Goal: Information Seeking & Learning: Learn about a topic

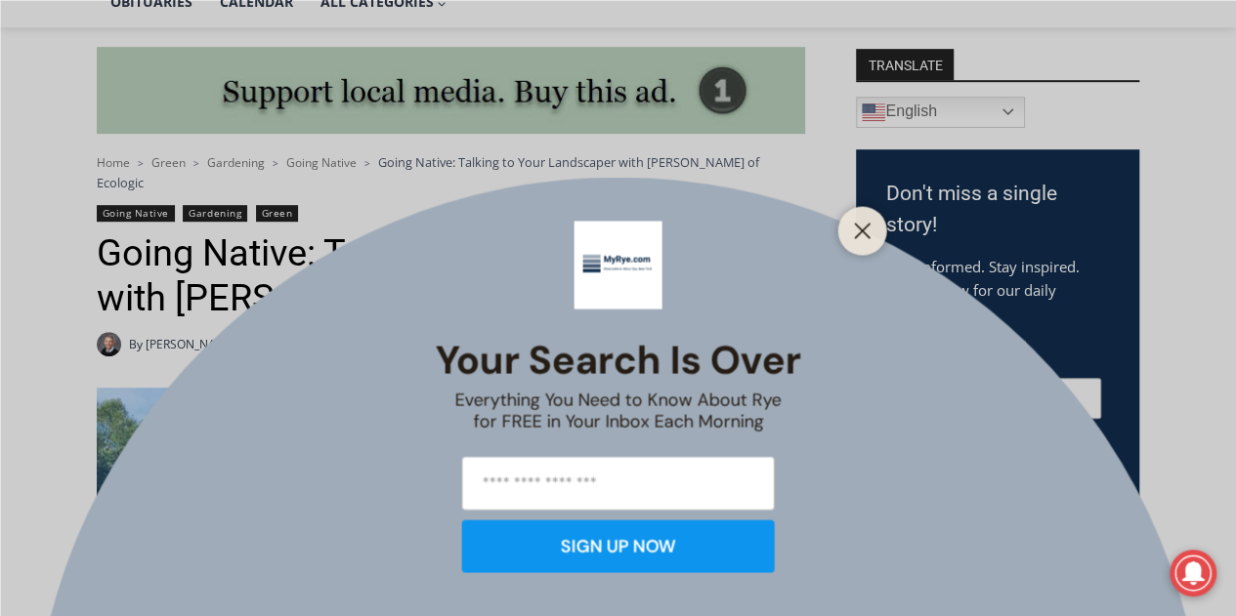
scroll to position [519, 0]
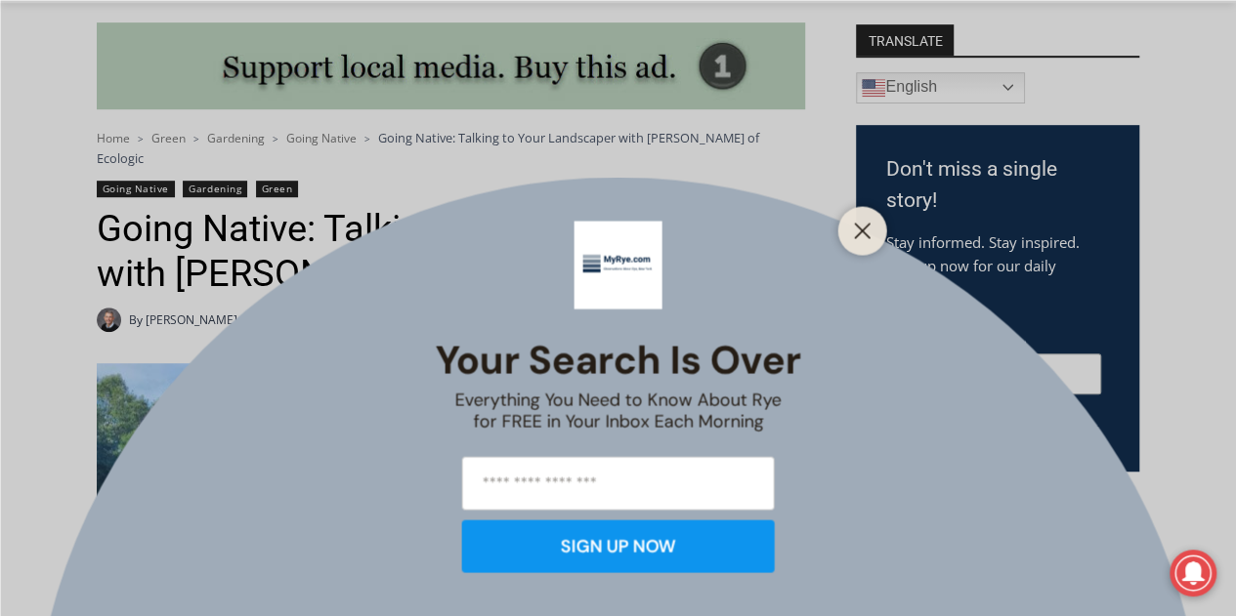
drag, startPoint x: 866, startPoint y: 231, endPoint x: 849, endPoint y: 228, distance: 16.9
click at [865, 231] on icon "Close" at bounding box center [863, 231] width 18 height 18
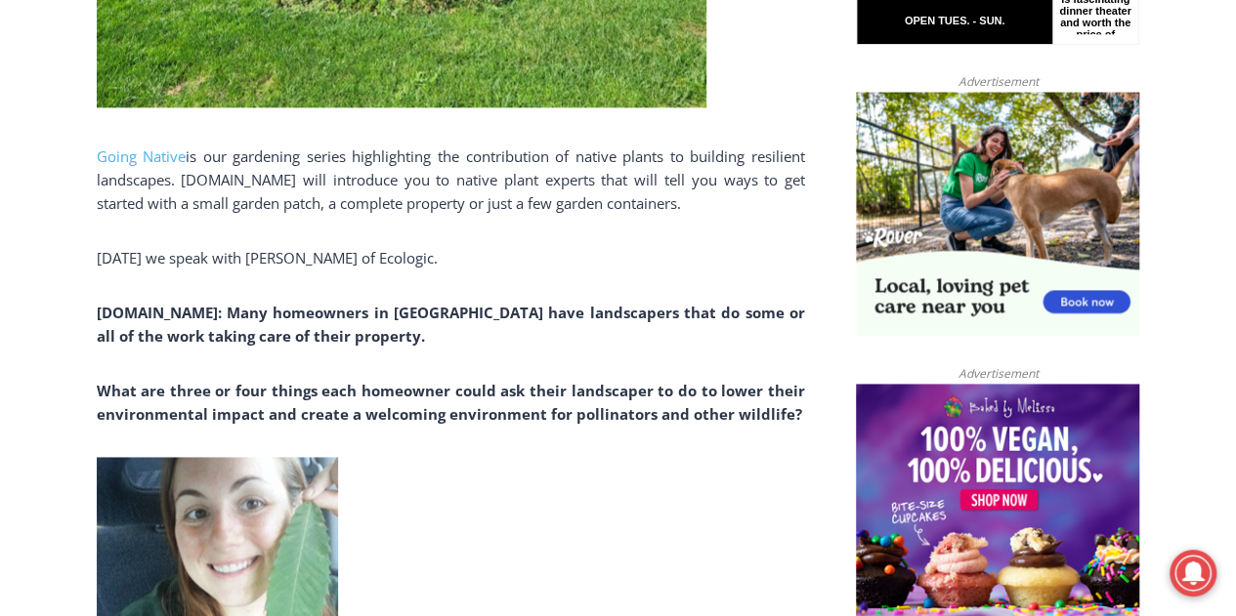
scroll to position [1235, 0]
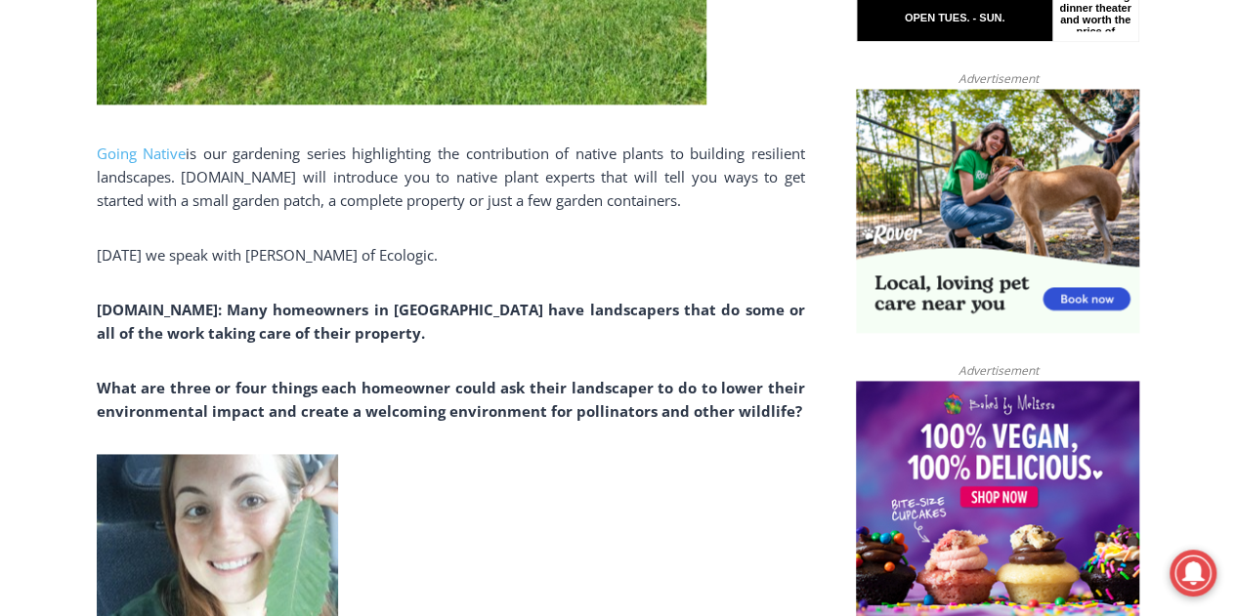
click at [225, 288] on div "Going Native is our gardening series highlighting the contribution of native pl…" at bounding box center [451, 452] width 708 height 1610
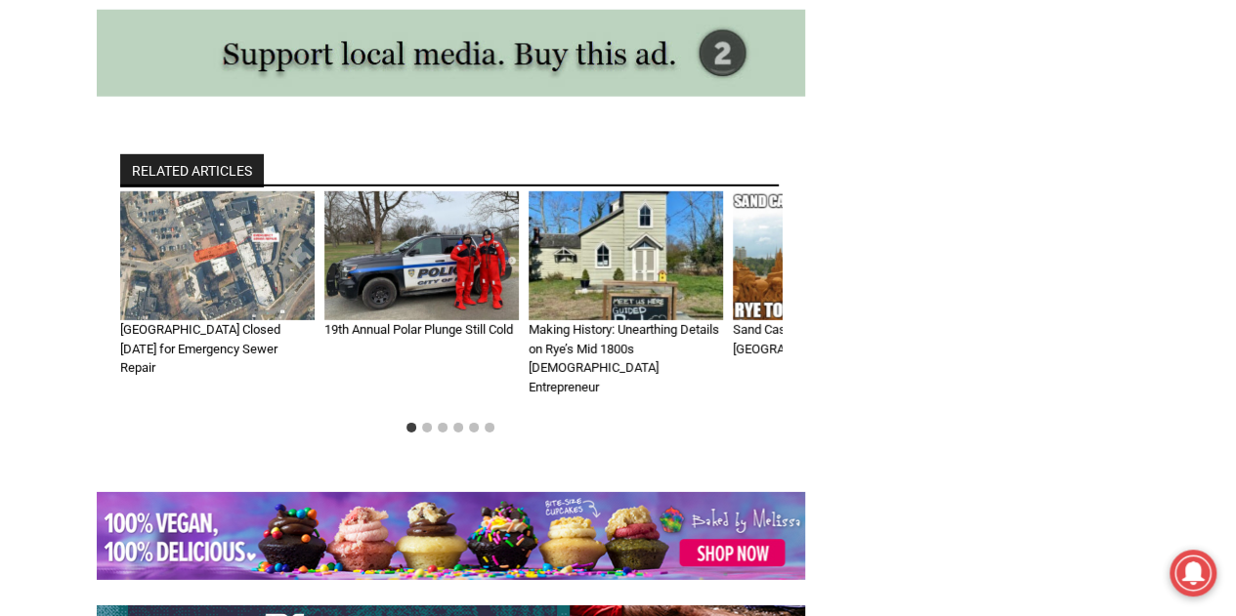
click at [227, 388] on div "RELATED ARTICLES [GEOGRAPHIC_DATA] Closed [DATE] for Emergency Sewer Repair By …" at bounding box center [451, 298] width 708 height 390
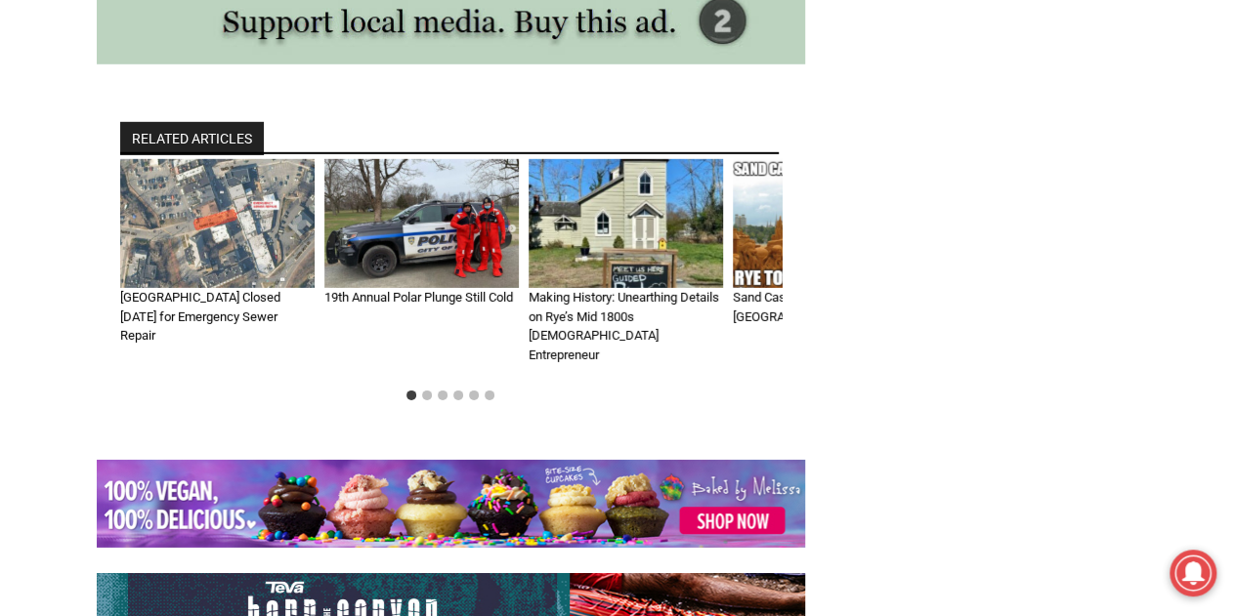
scroll to position [2878, 0]
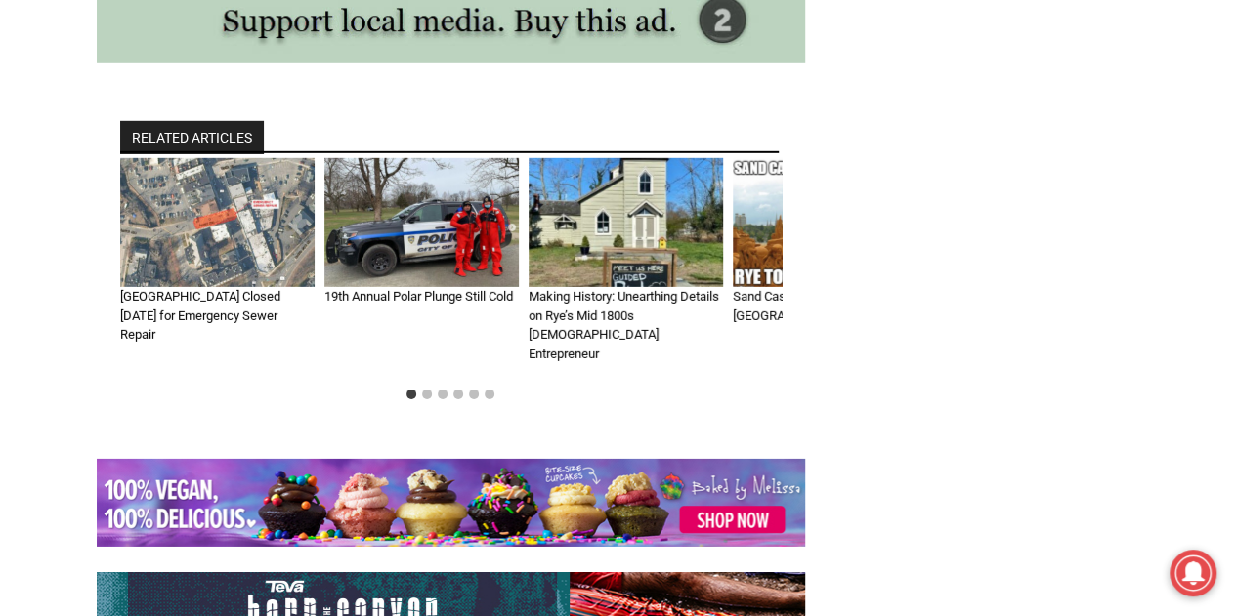
click at [422, 387] on li "Select a slide to show" at bounding box center [427, 395] width 16 height 16
click at [428, 390] on button "Go to slide 2" at bounding box center [427, 395] width 10 height 10
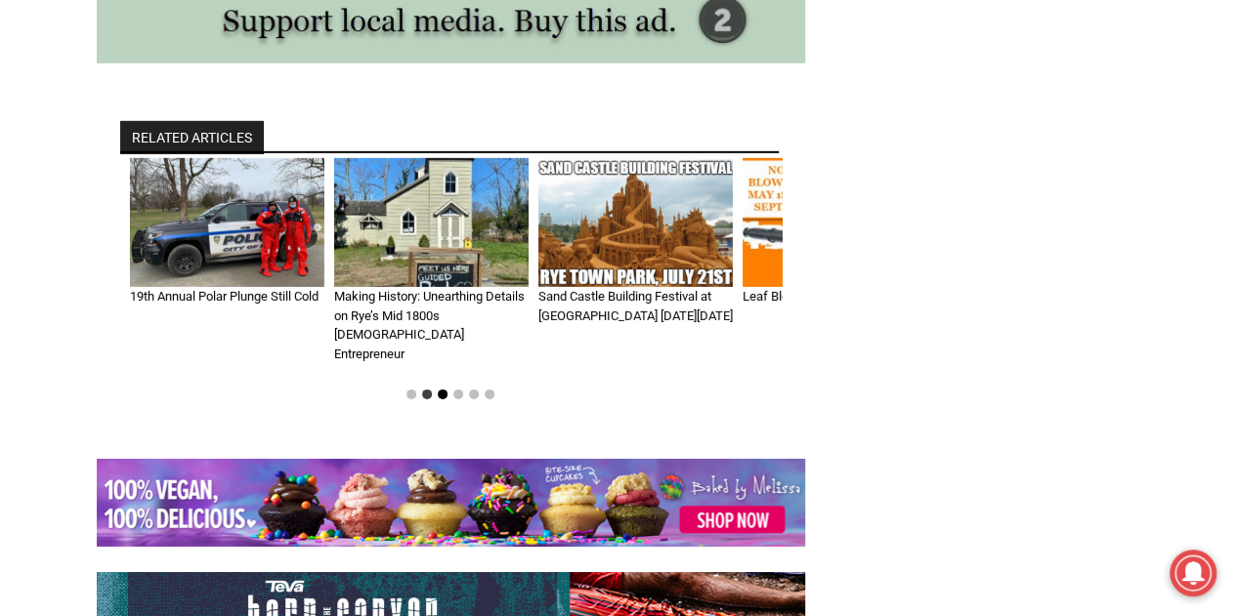
click at [441, 390] on button "Go to slide 3" at bounding box center [443, 395] width 10 height 10
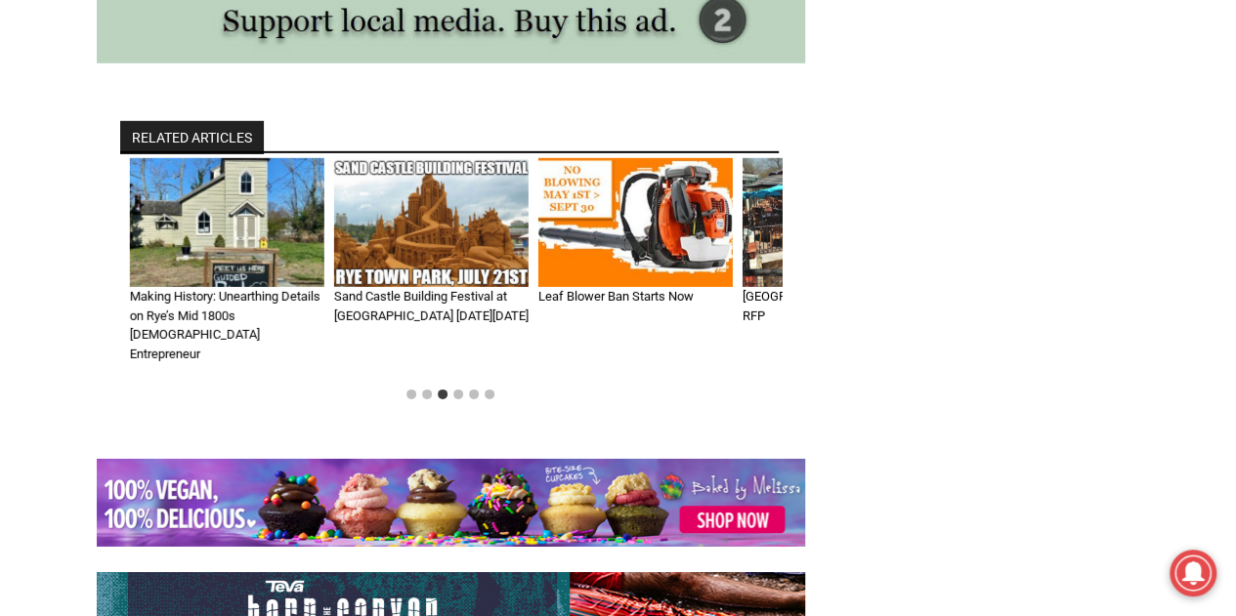
click at [596, 243] on img "5 of 6" at bounding box center [635, 223] width 194 height 130
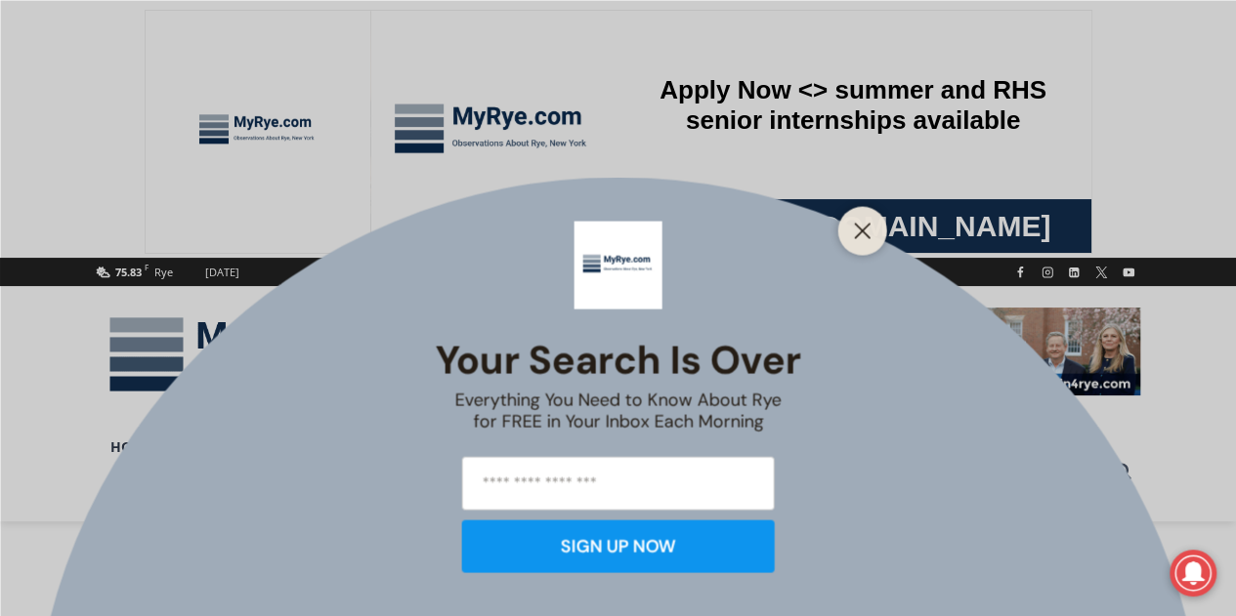
scroll to position [356, 0]
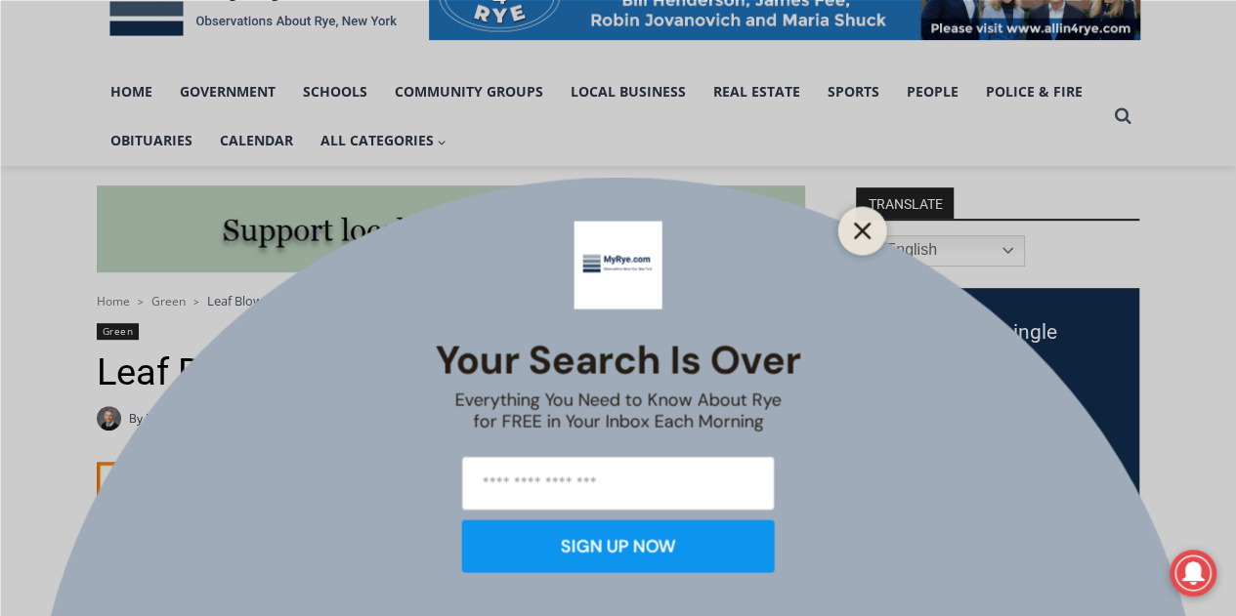
click at [864, 229] on line "Close" at bounding box center [862, 231] width 14 height 14
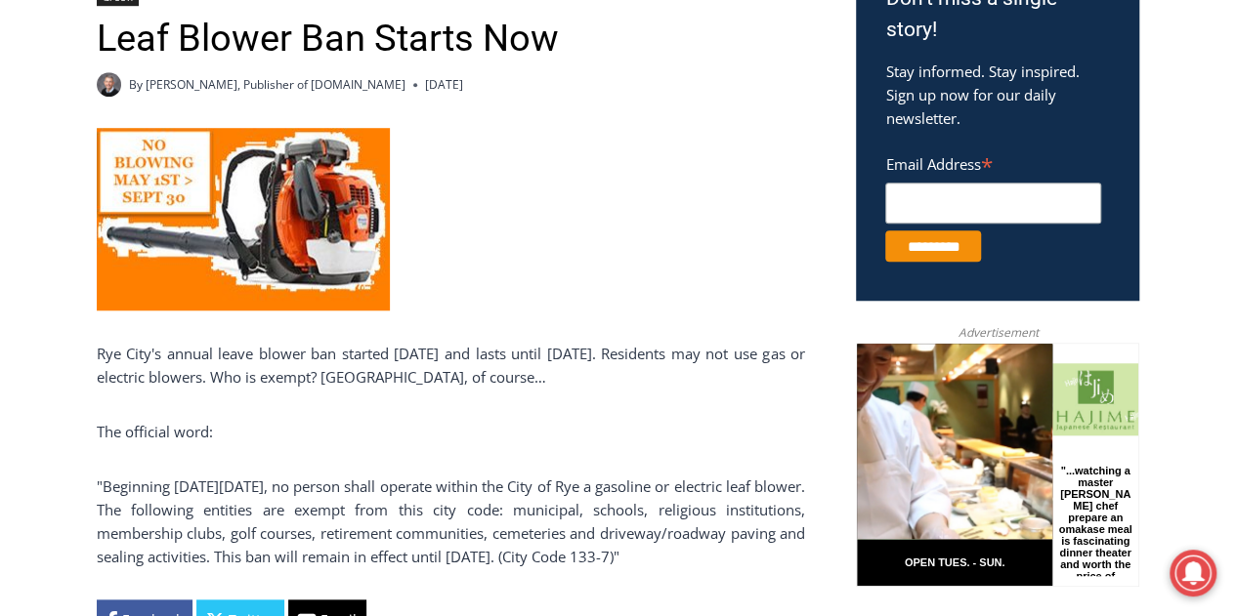
scroll to position [689, 0]
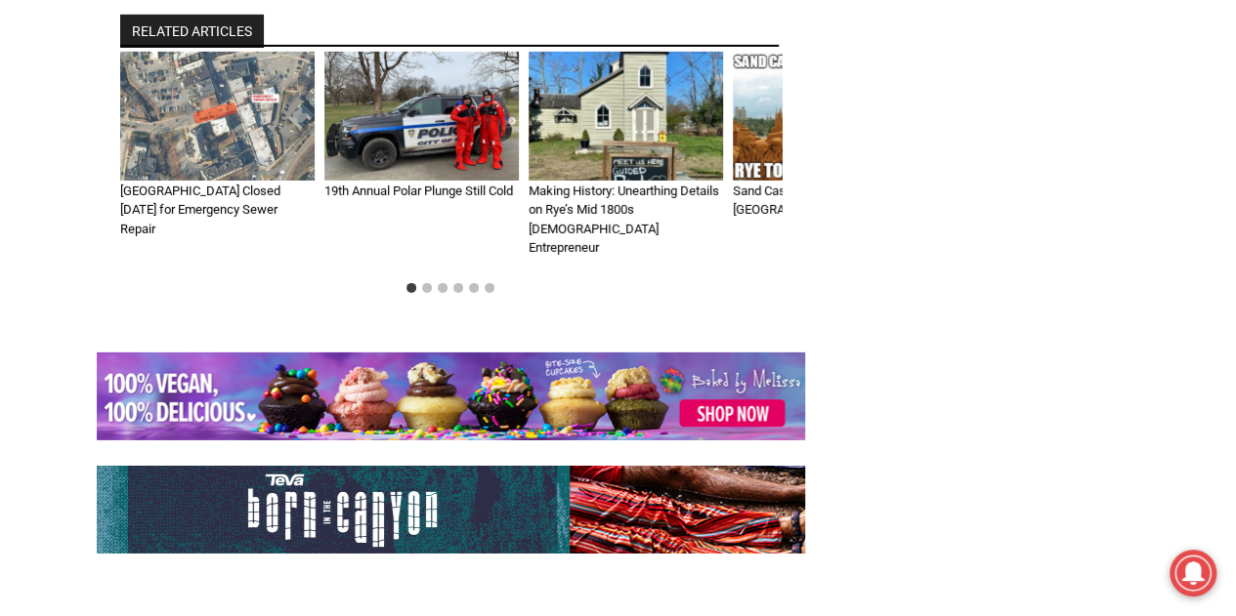
scroll to position [2986, 0]
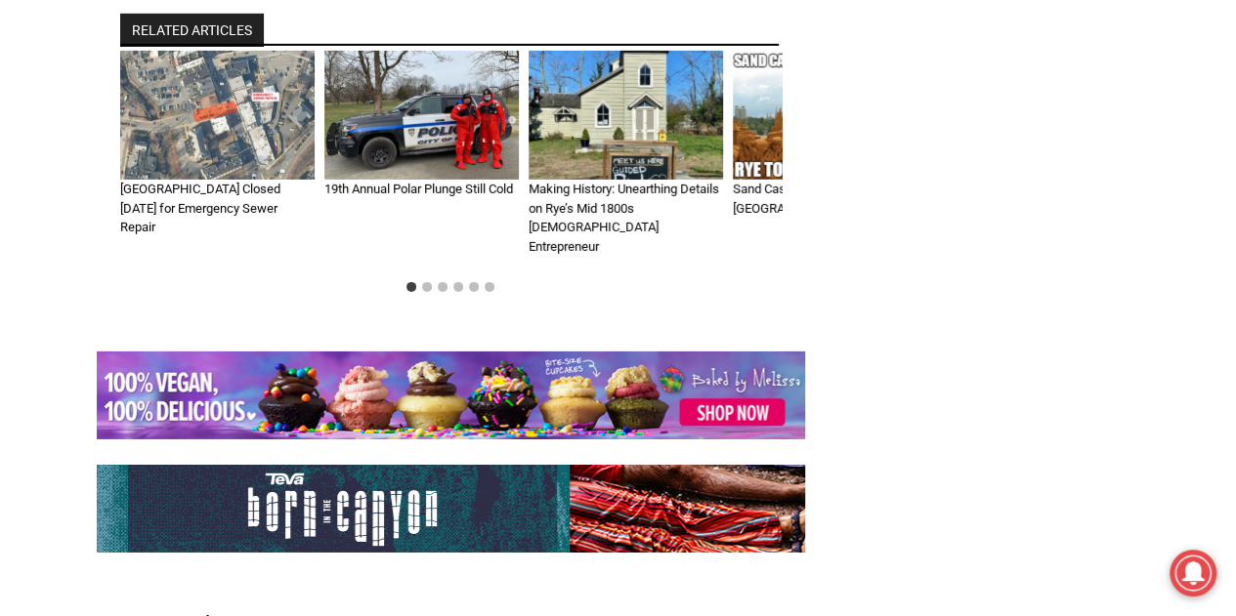
click at [447, 279] on li "Select a slide to show" at bounding box center [443, 287] width 16 height 16
click at [439, 282] on button "Go to slide 3" at bounding box center [443, 287] width 10 height 10
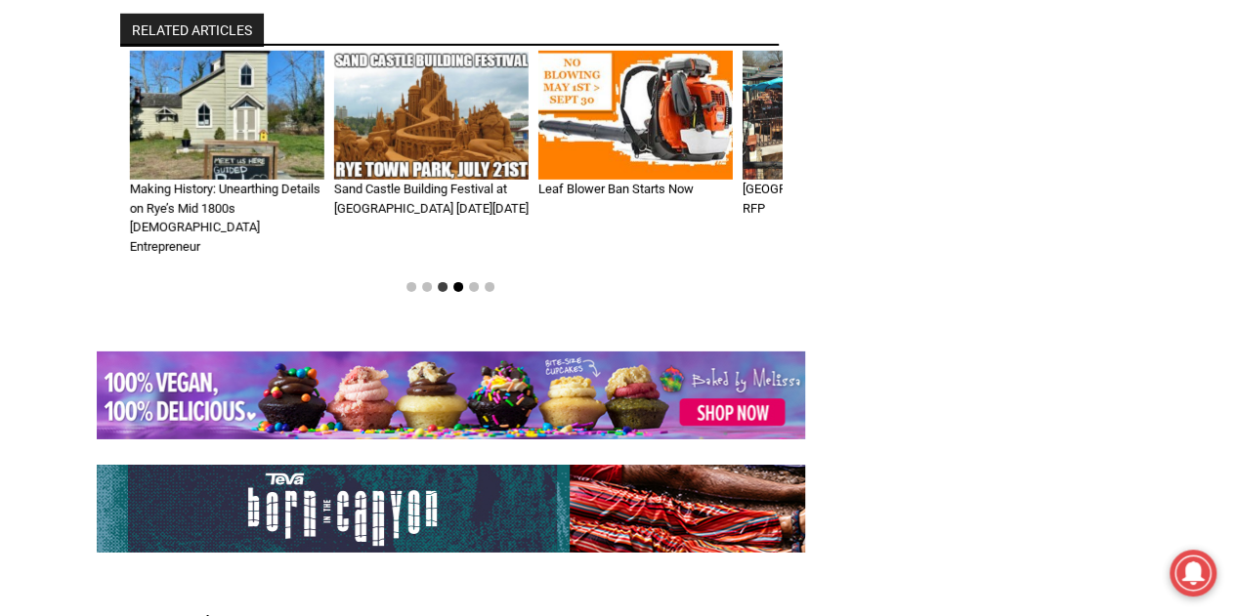
click at [458, 282] on button "Go to slide 4" at bounding box center [458, 287] width 10 height 10
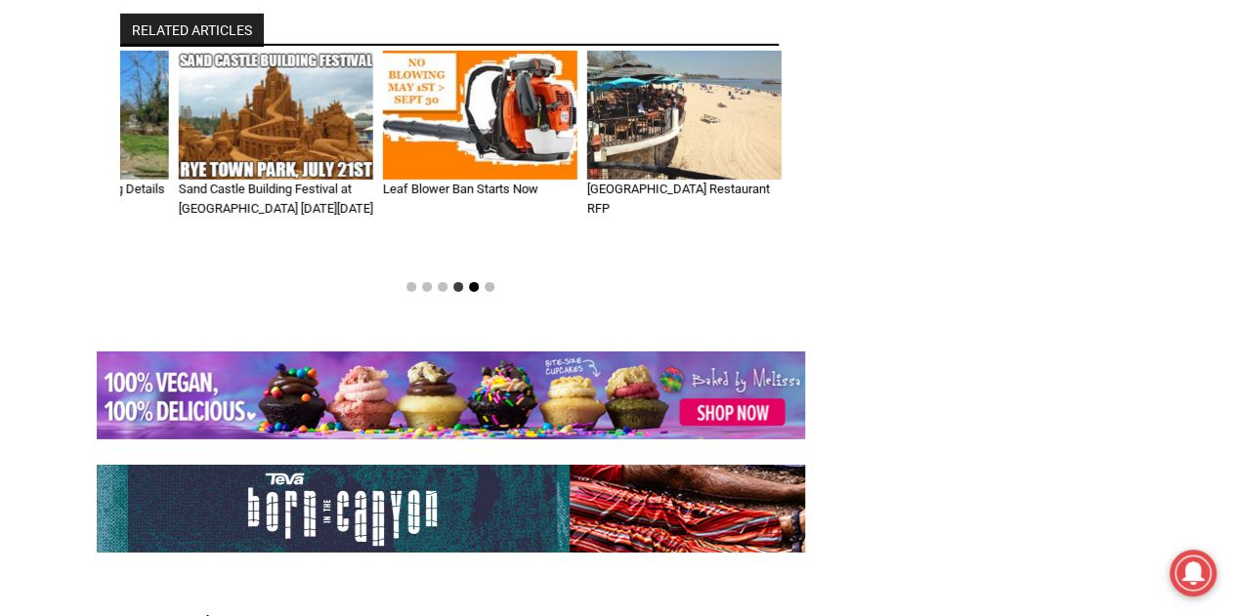
click at [471, 282] on button "Go to slide 5" at bounding box center [474, 287] width 10 height 10
click at [475, 282] on button "Go to slide 5" at bounding box center [474, 287] width 10 height 10
click at [488, 282] on button "Go to slide 6" at bounding box center [490, 287] width 10 height 10
click at [471, 282] on button "Go to slide 5" at bounding box center [474, 287] width 10 height 10
click at [459, 282] on button "Go to slide 4" at bounding box center [458, 287] width 10 height 10
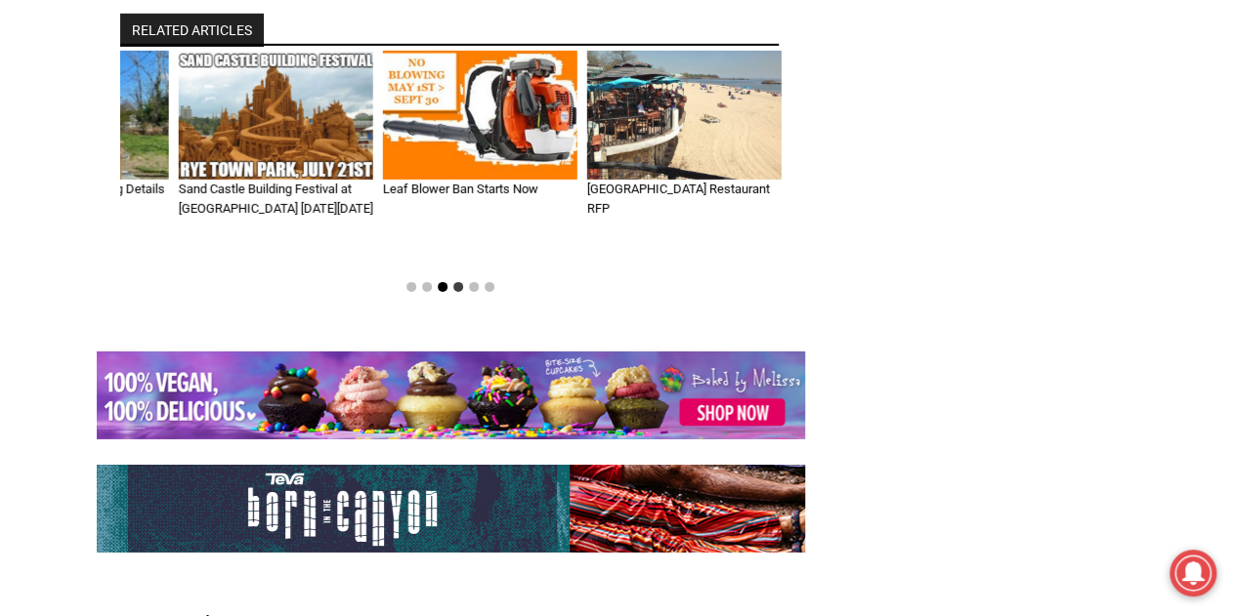
click at [444, 282] on button "Go to slide 3" at bounding box center [443, 287] width 10 height 10
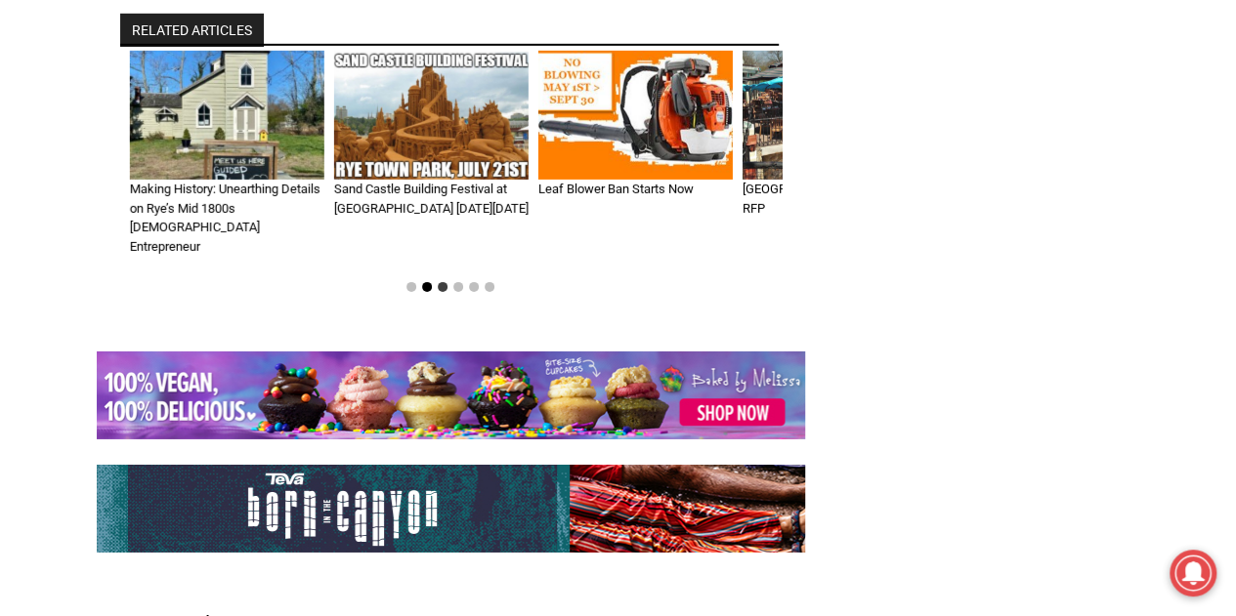
click at [428, 282] on button "Go to slide 2" at bounding box center [427, 287] width 10 height 10
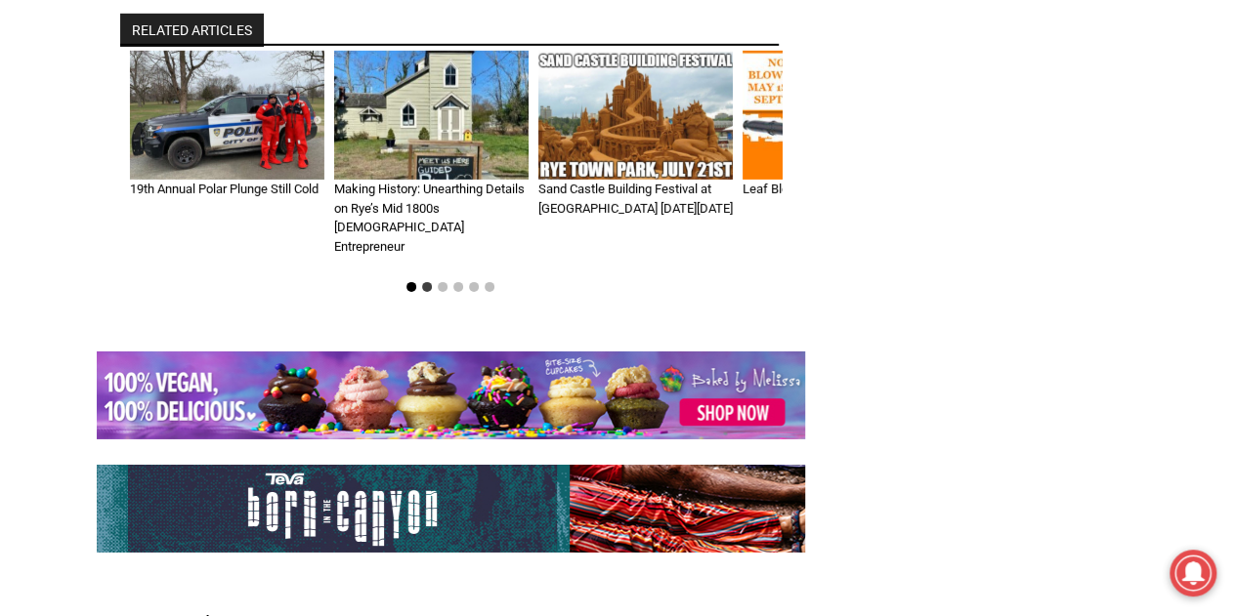
click at [412, 282] on button "Go to slide 1" at bounding box center [411, 287] width 10 height 10
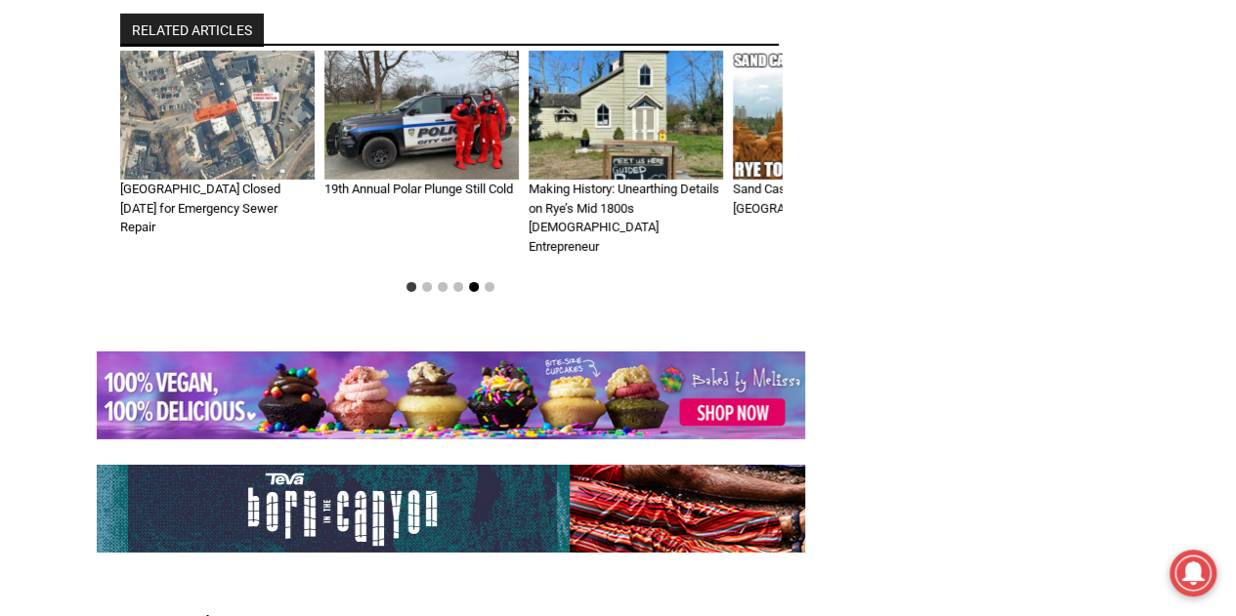
click at [475, 282] on button "Go to slide 5" at bounding box center [474, 287] width 10 height 10
